Goal: Information Seeking & Learning: Learn about a topic

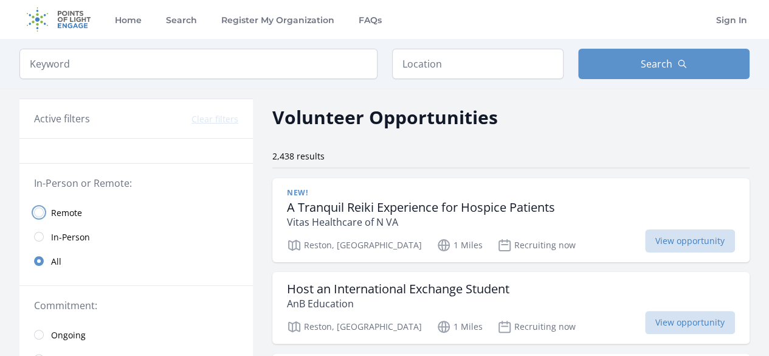
click at [38, 213] on input "radio" at bounding box center [39, 212] width 10 height 10
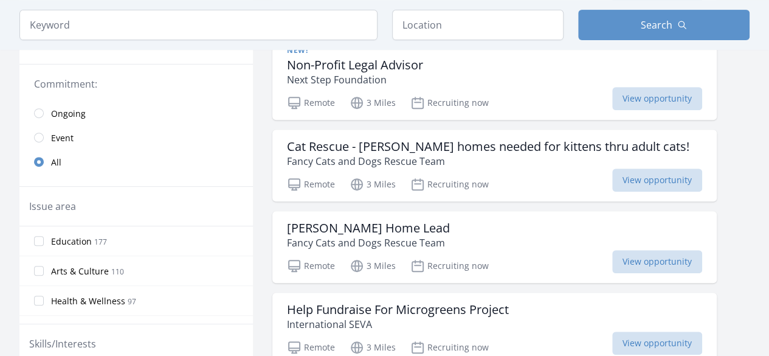
scroll to position [243, 0]
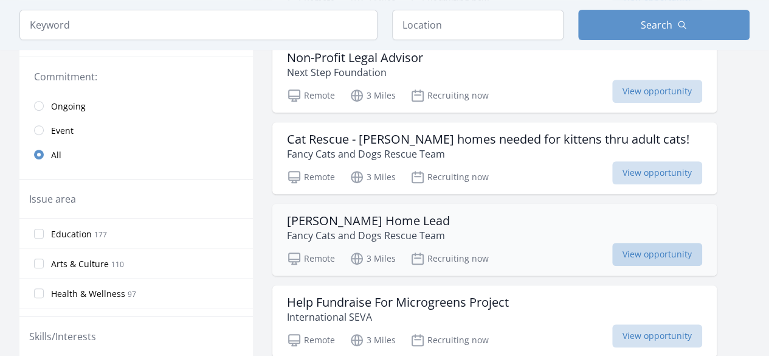
click at [668, 258] on span "View opportunity" at bounding box center [657, 254] width 90 height 23
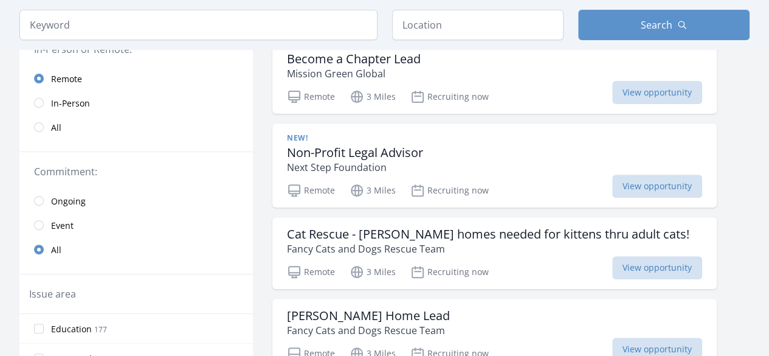
scroll to position [0, 0]
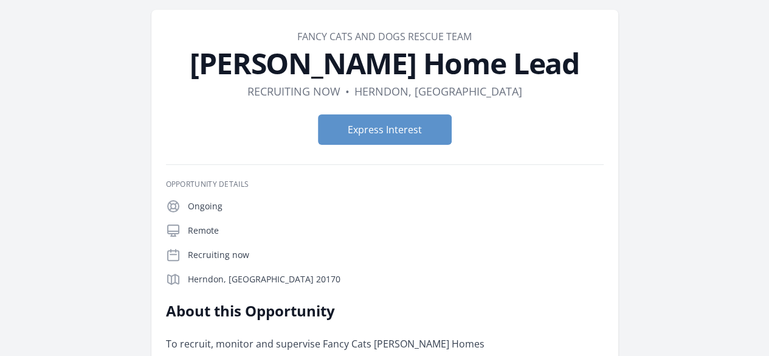
scroll to position [122, 0]
